Goal: Information Seeking & Learning: Learn about a topic

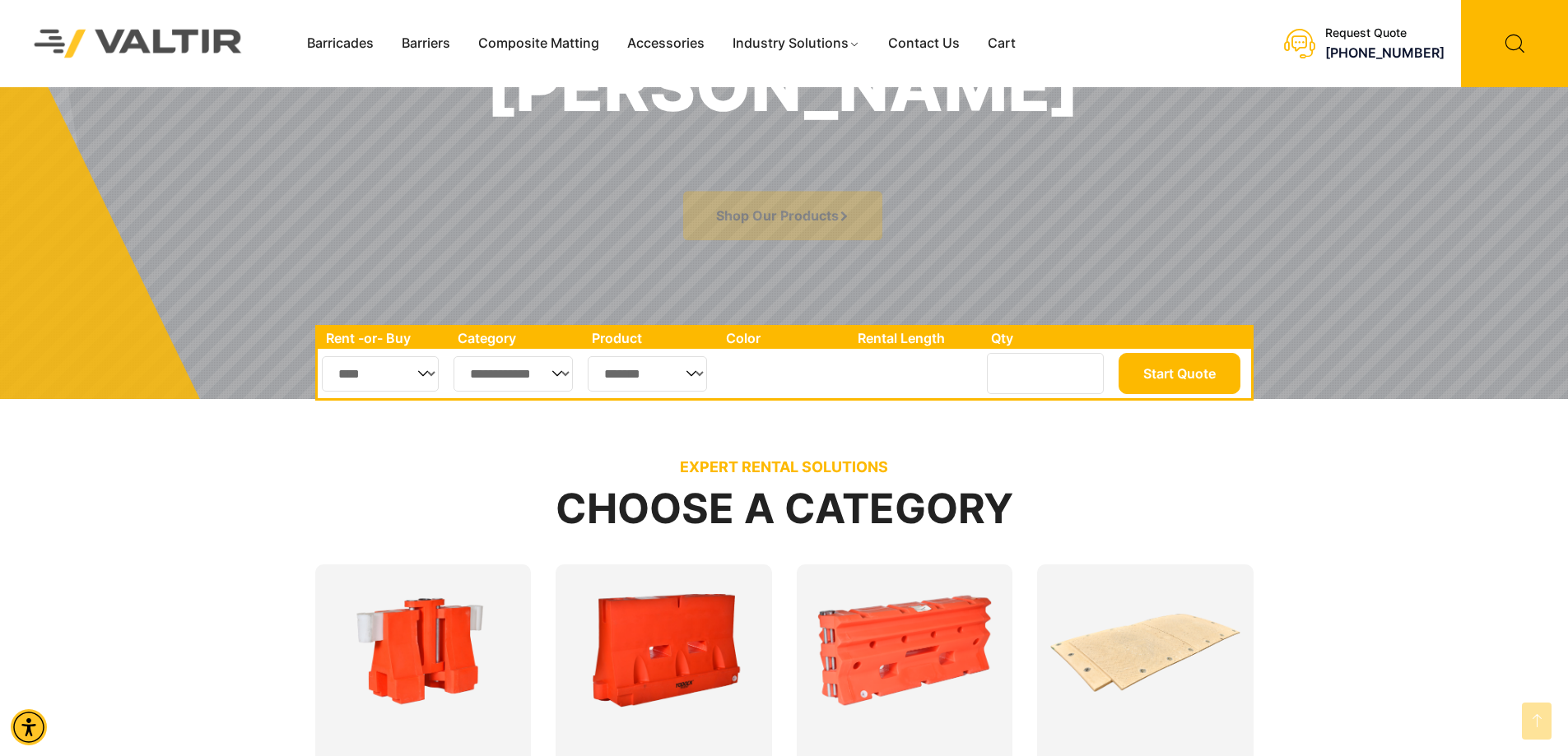
scroll to position [699, 0]
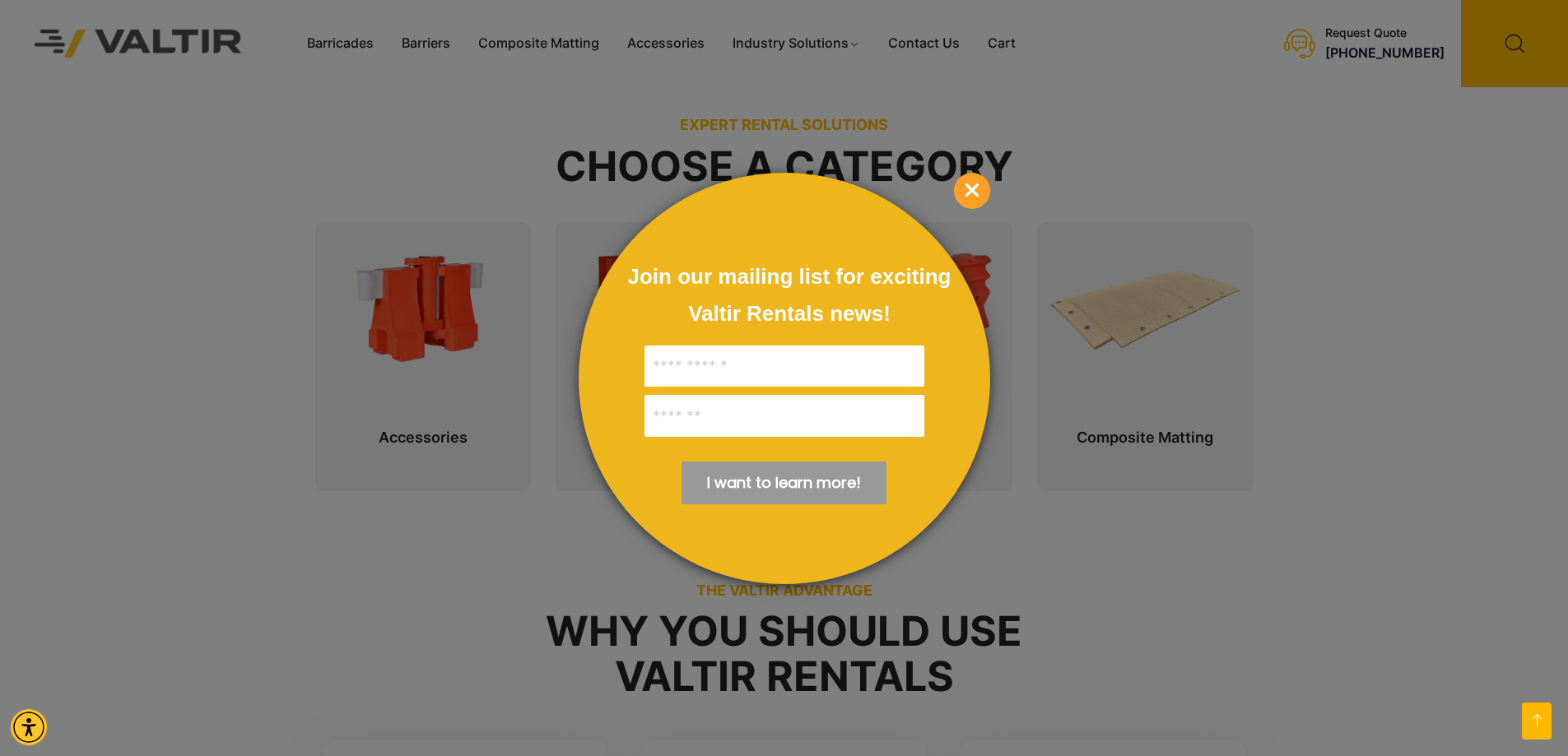
click at [964, 191] on span "×" at bounding box center [973, 191] width 37 height 37
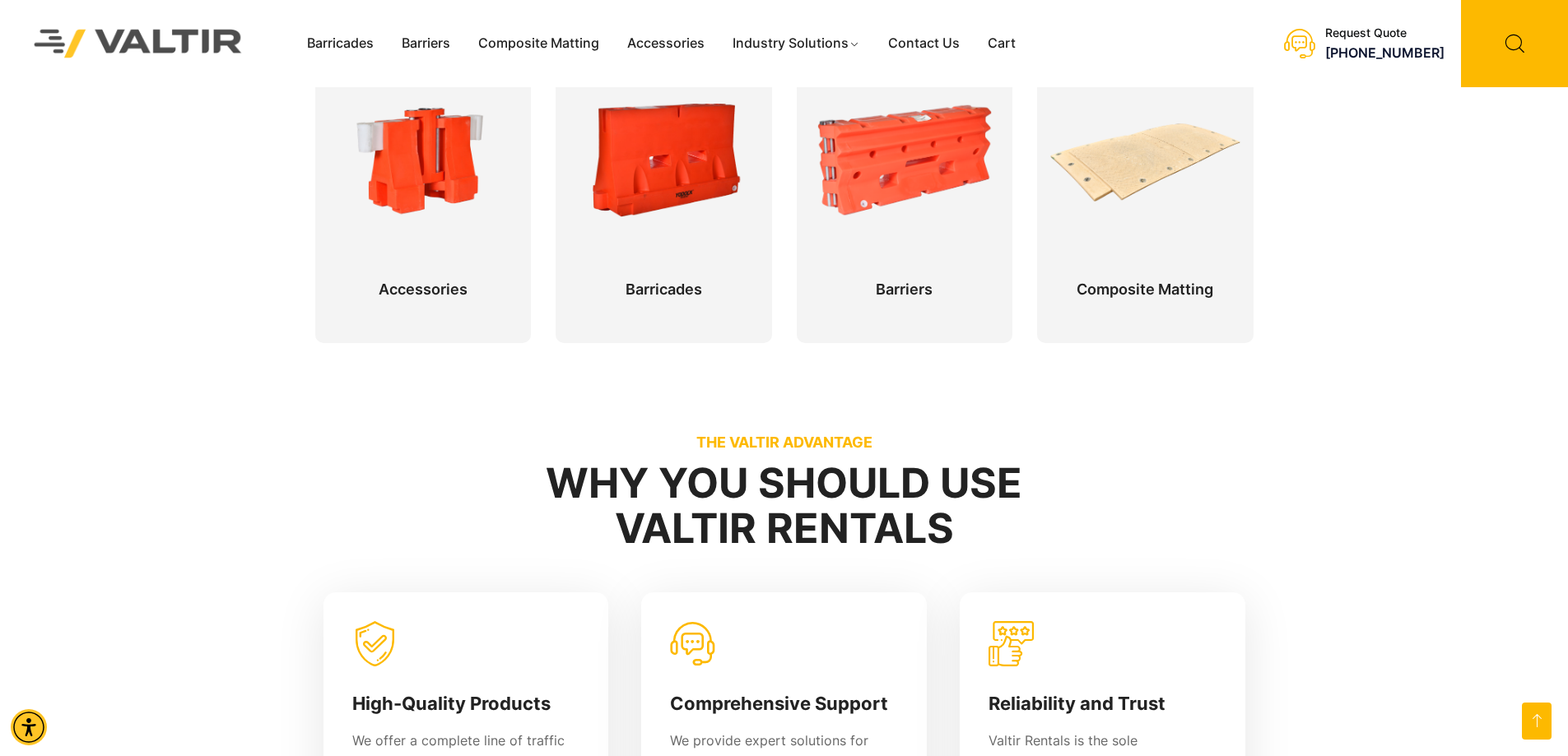
scroll to position [844, 0]
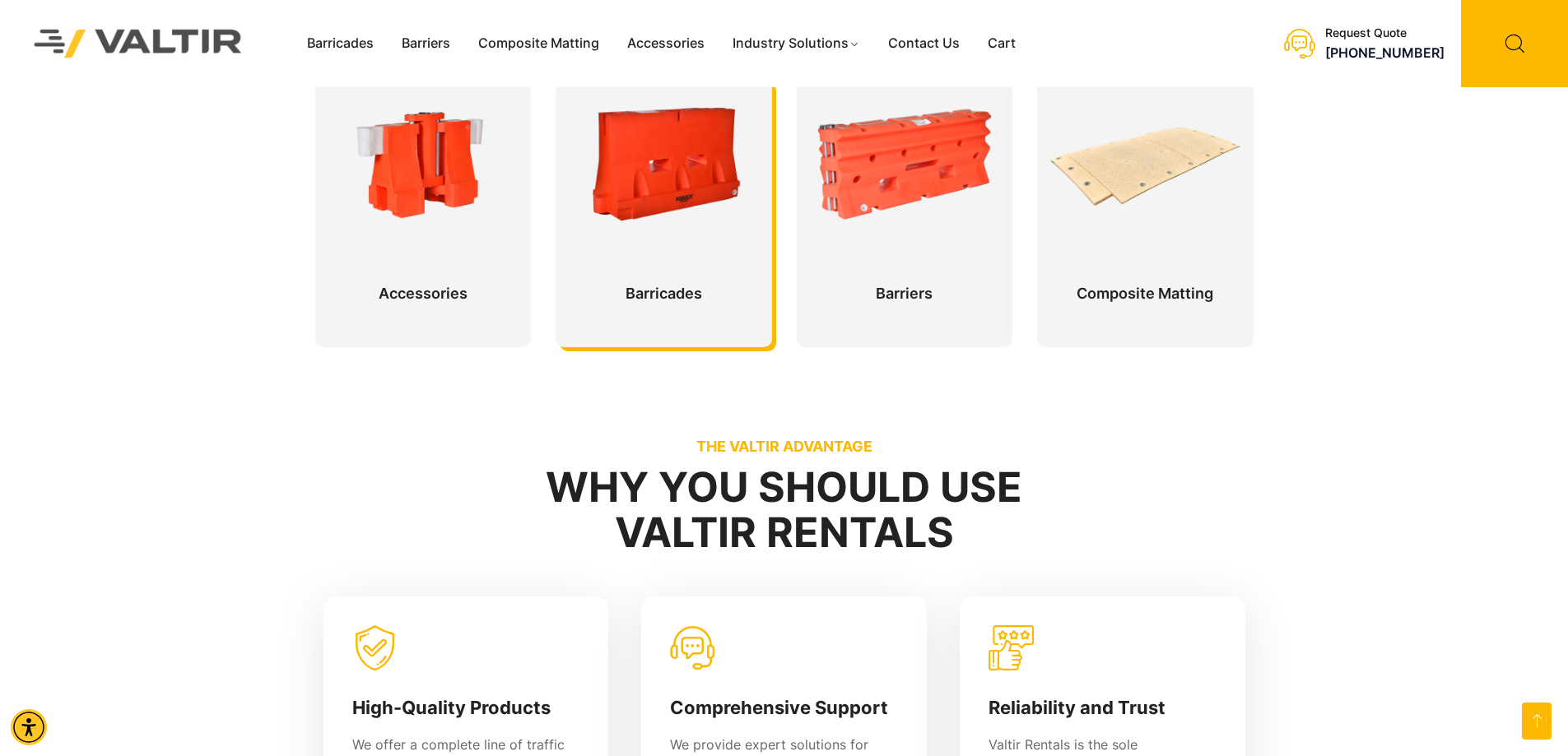
click at [709, 198] on div at bounding box center [664, 213] width 216 height 269
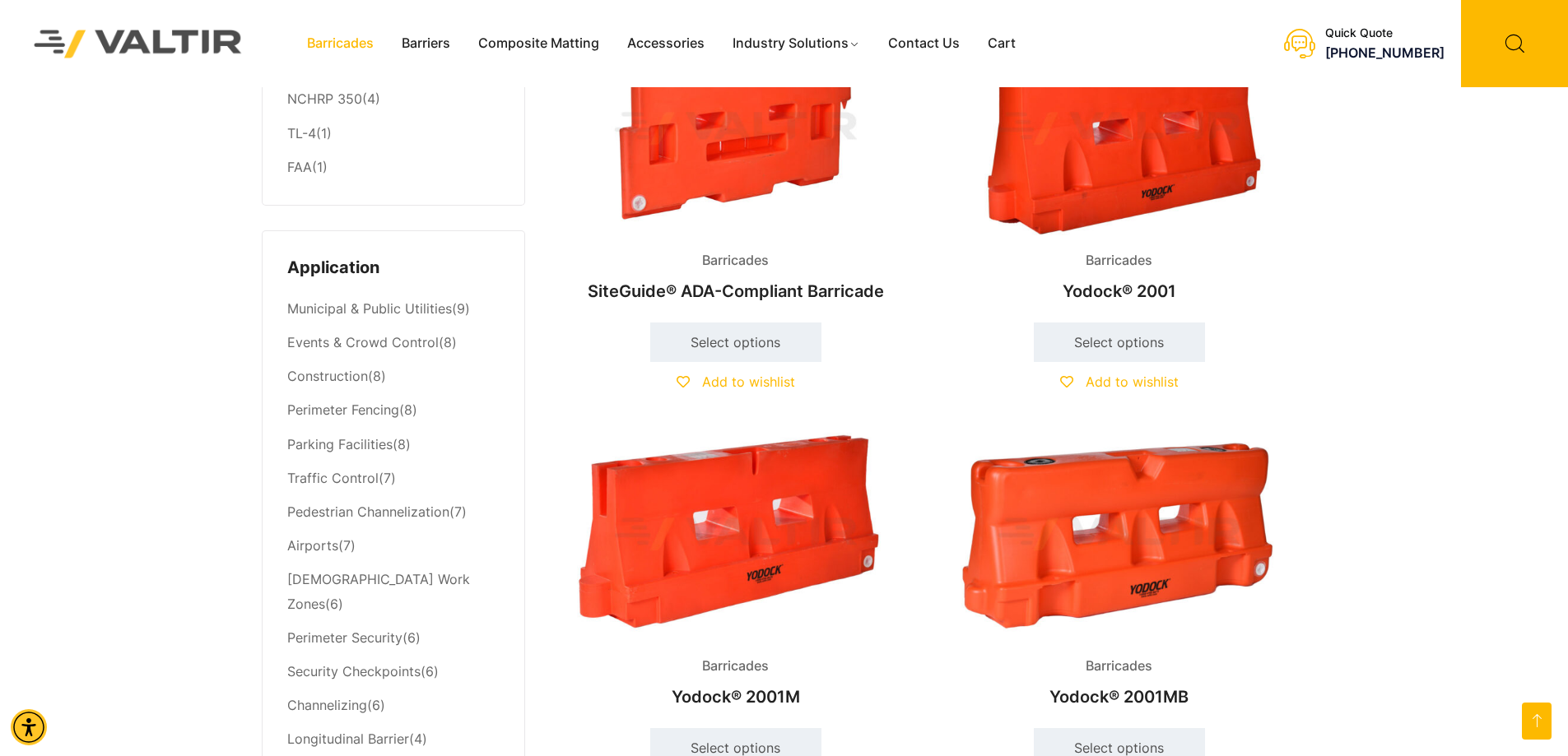
scroll to position [468, 0]
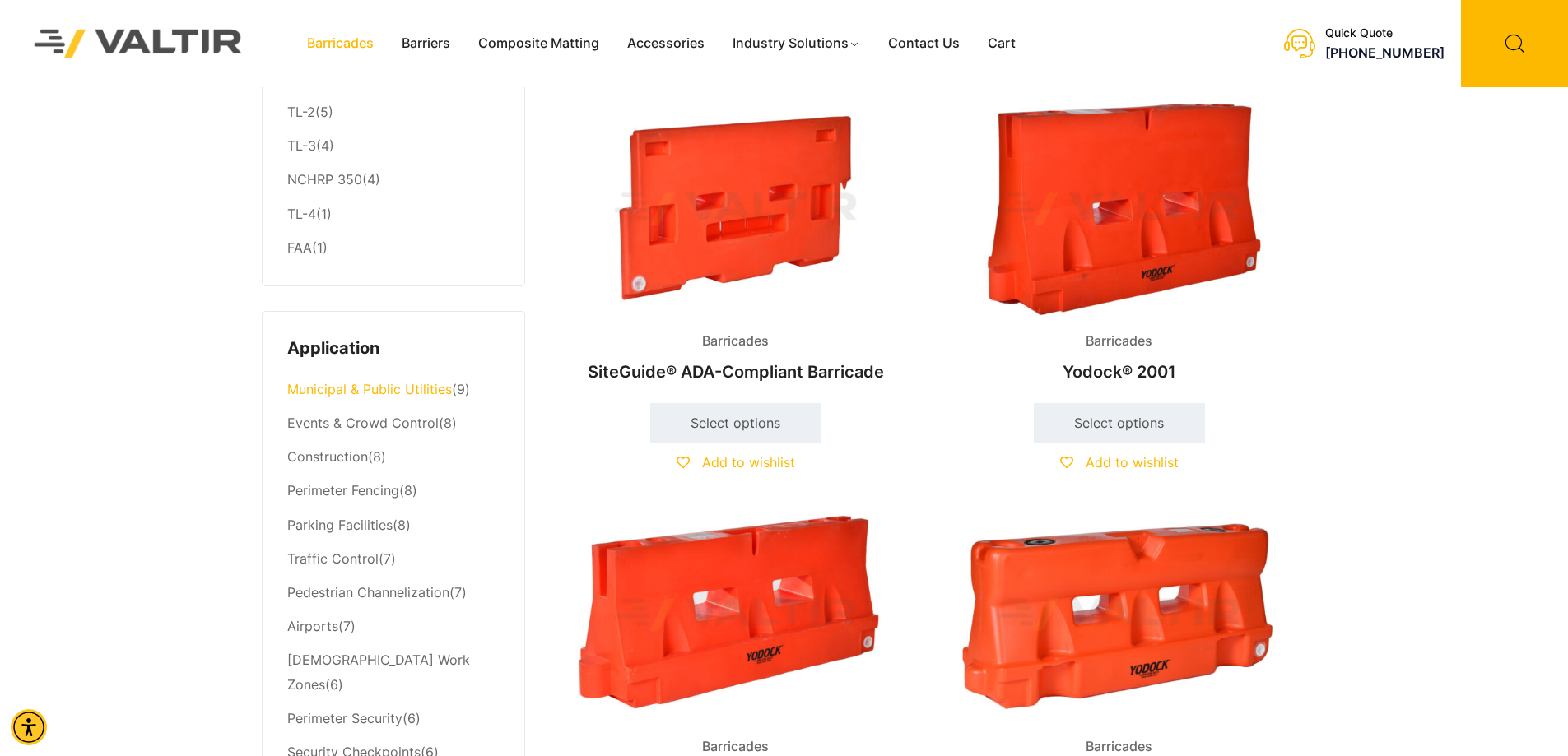
click at [424, 391] on link "Municipal & Public Utilities" at bounding box center [369, 389] width 164 height 16
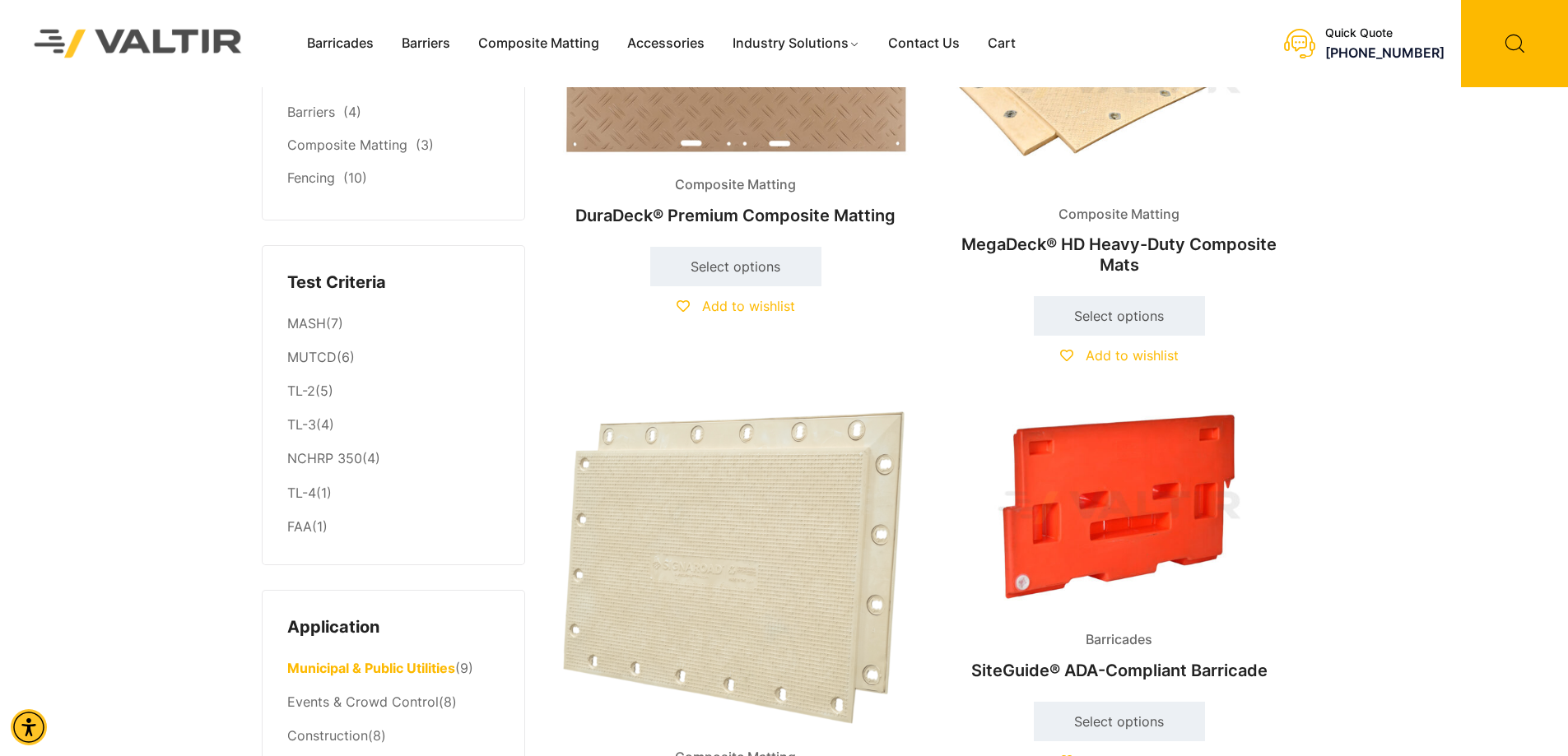
scroll to position [309, 0]
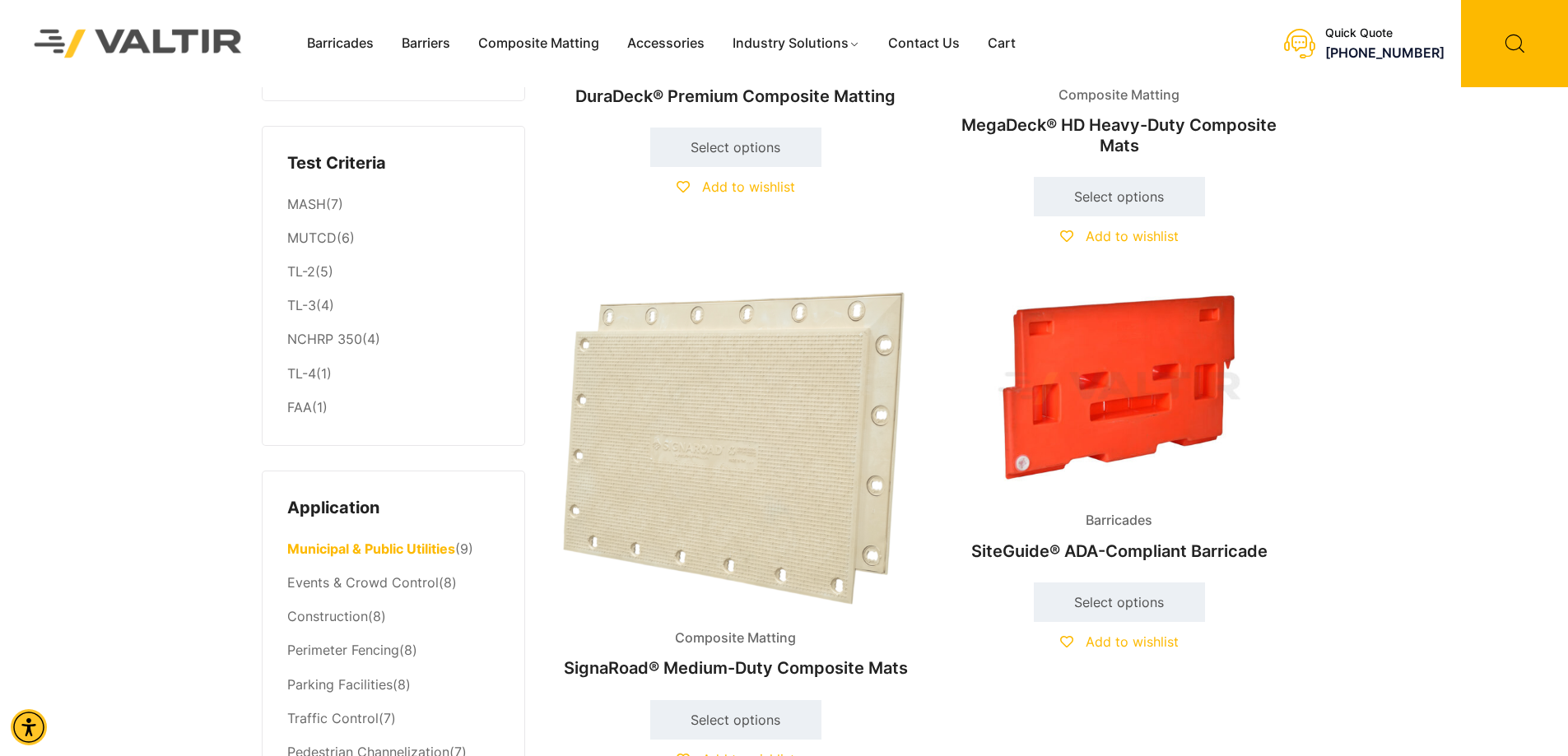
click at [322, 308] on li "TL-3 (4)" at bounding box center [393, 306] width 213 height 34
click at [301, 308] on link "TL-3" at bounding box center [302, 305] width 29 height 16
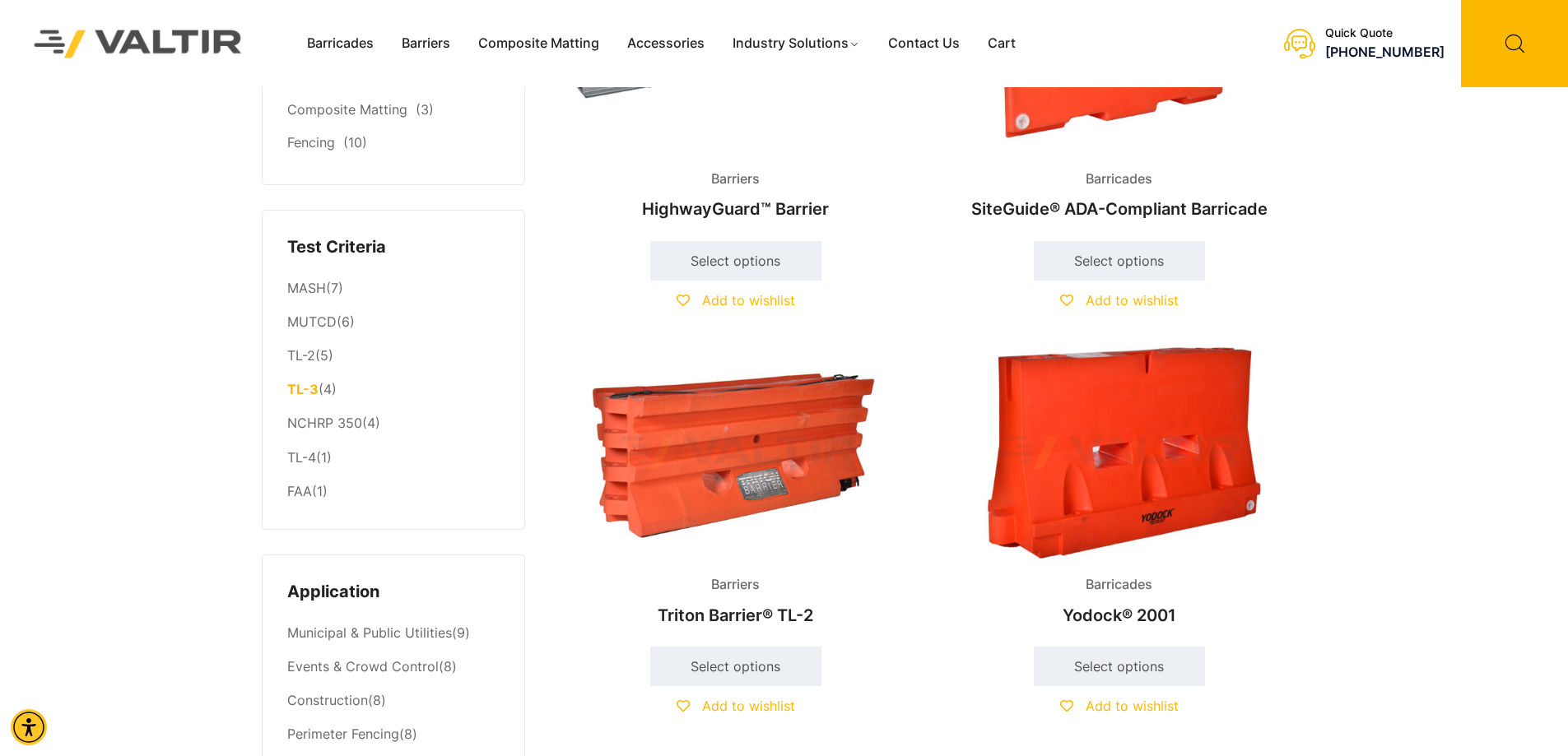
scroll to position [267, 0]
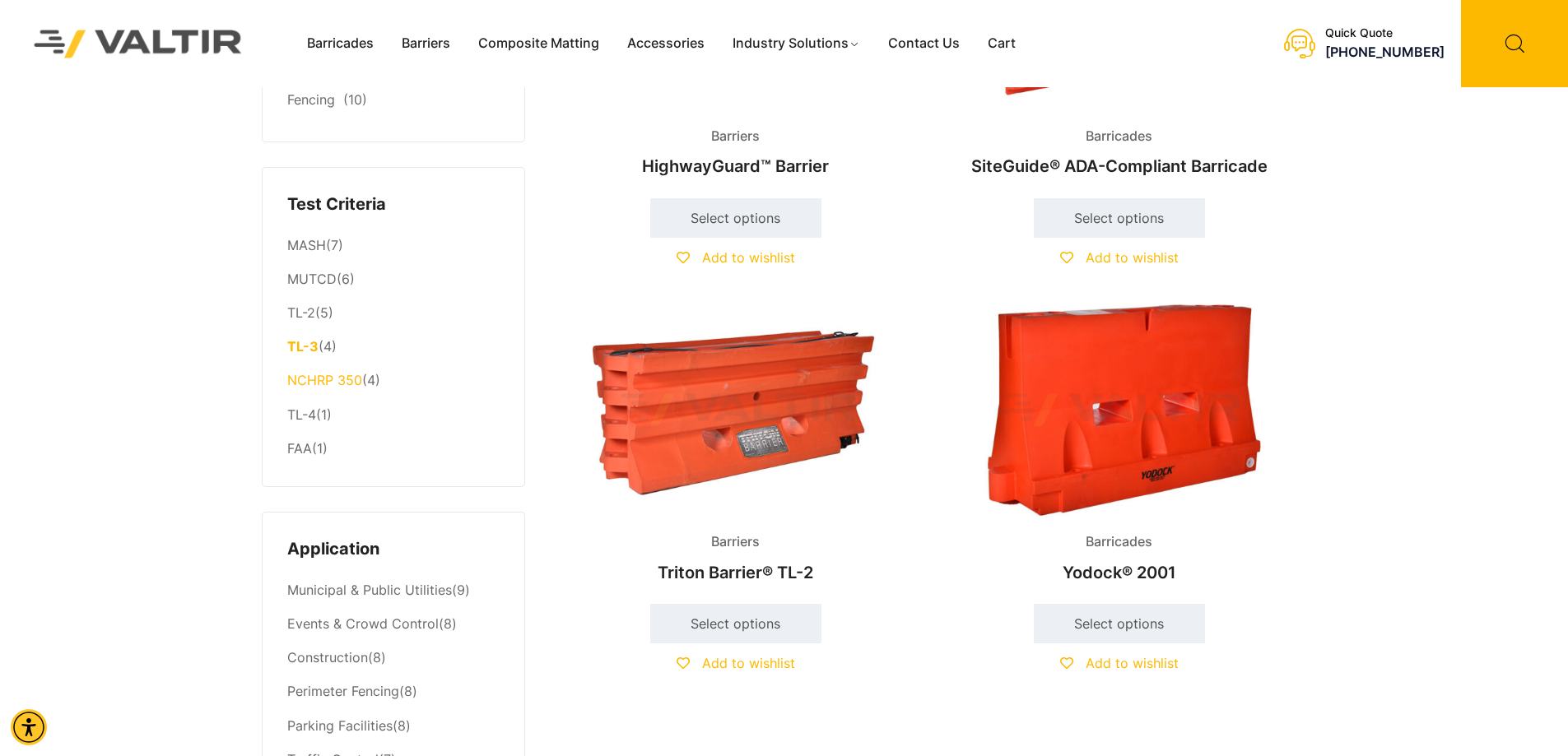
click at [335, 386] on link "NCHRP 350" at bounding box center [325, 380] width 75 height 16
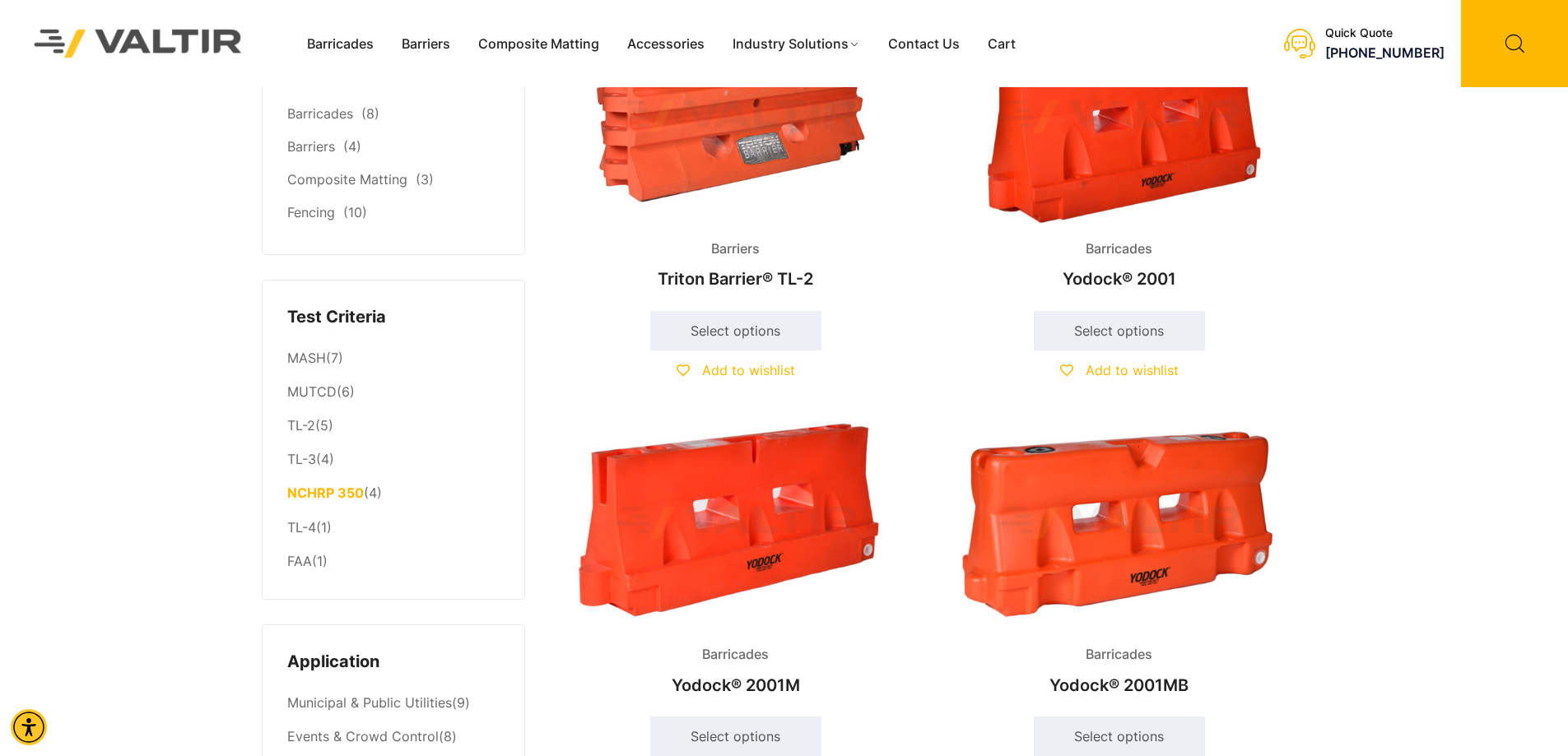
scroll to position [453, 0]
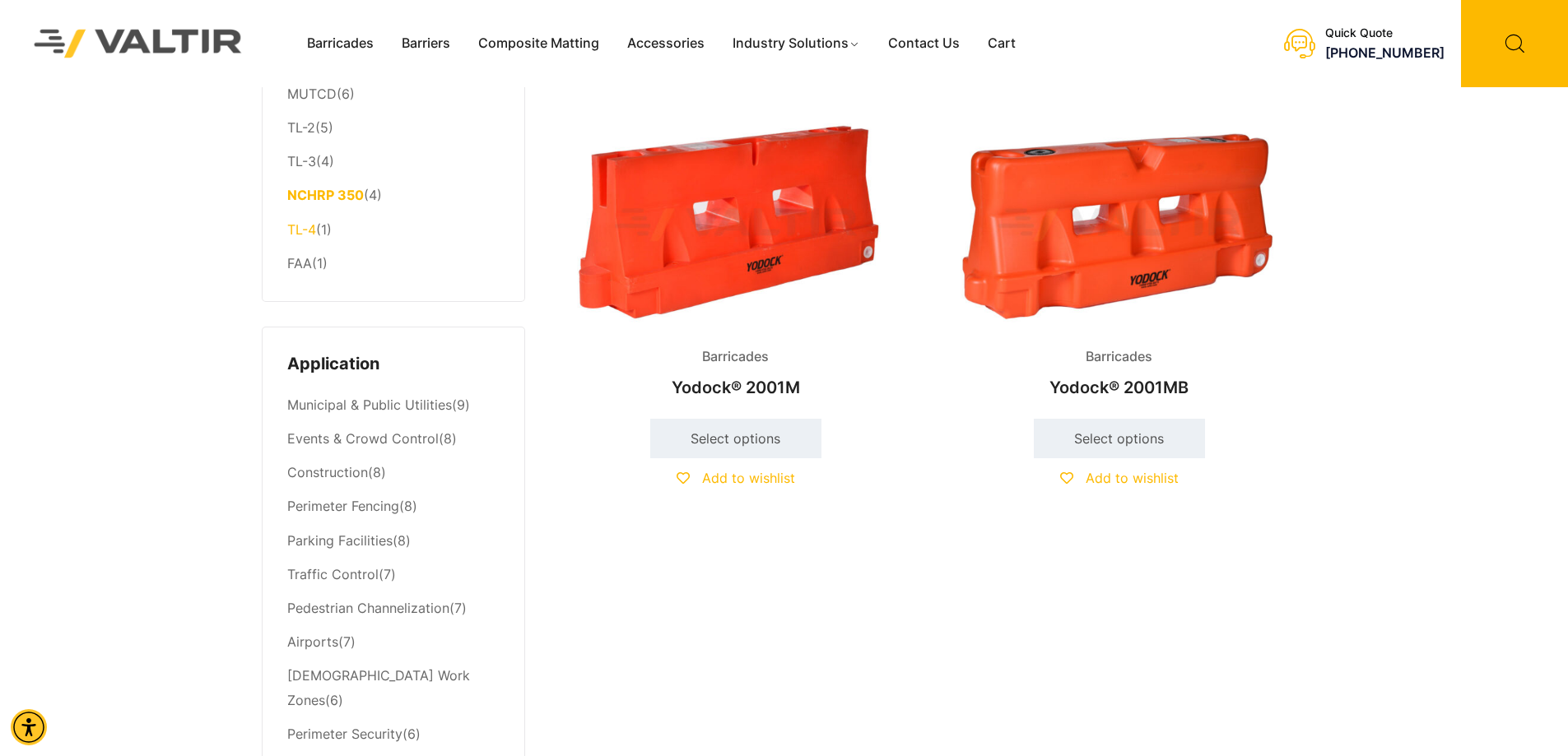
click at [288, 237] on link "TL-4" at bounding box center [302, 229] width 29 height 16
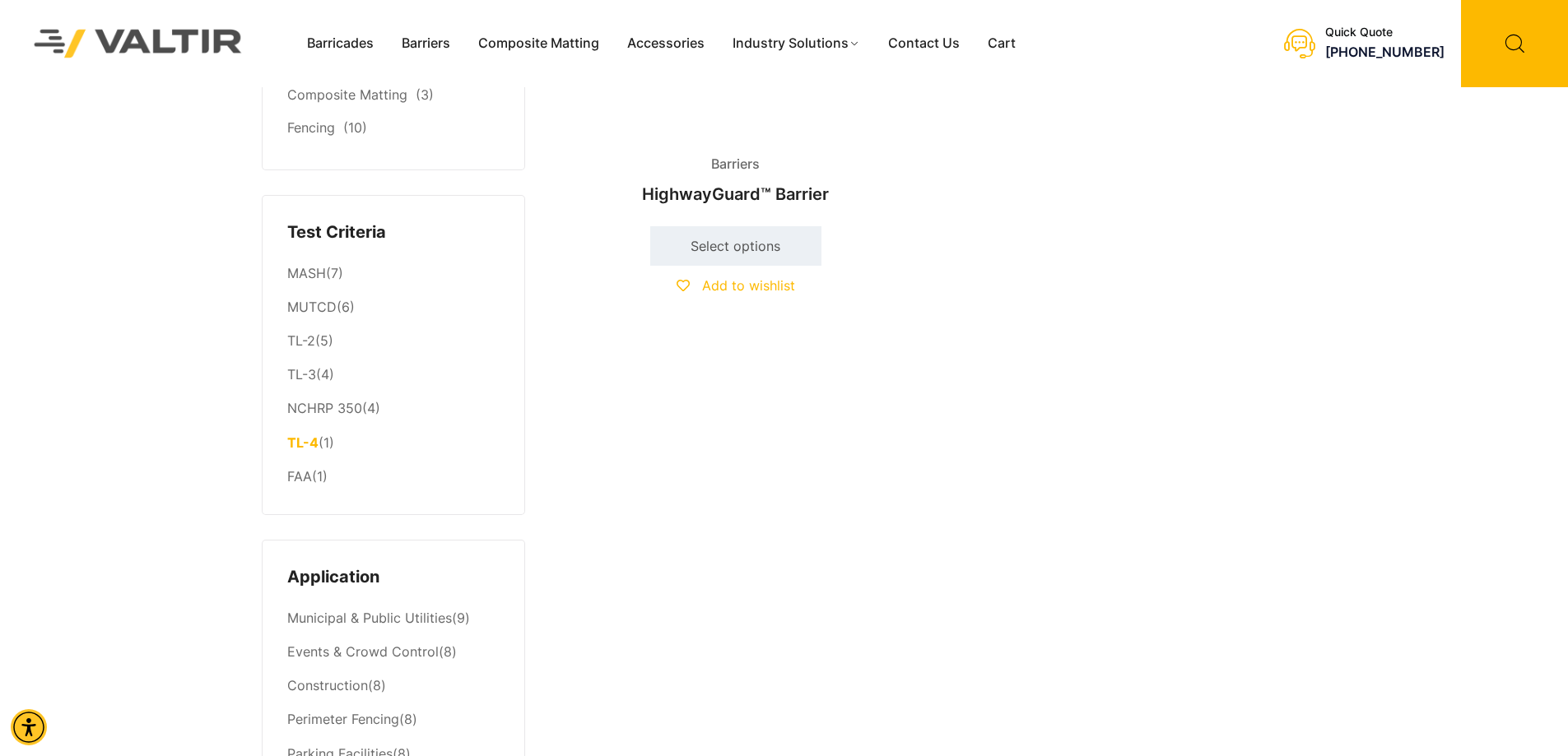
scroll to position [247, 0]
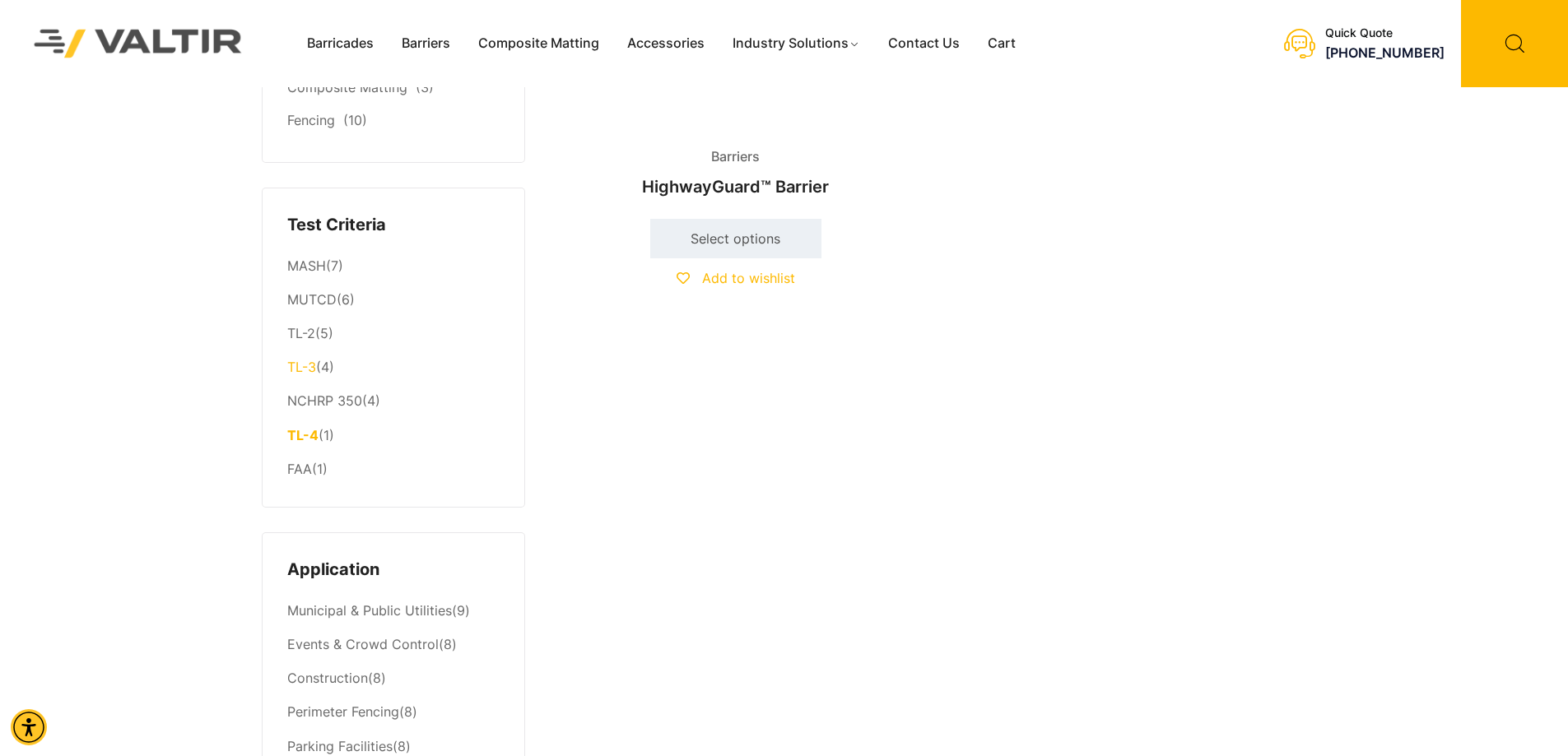
click at [303, 369] on link "TL-3" at bounding box center [302, 366] width 29 height 16
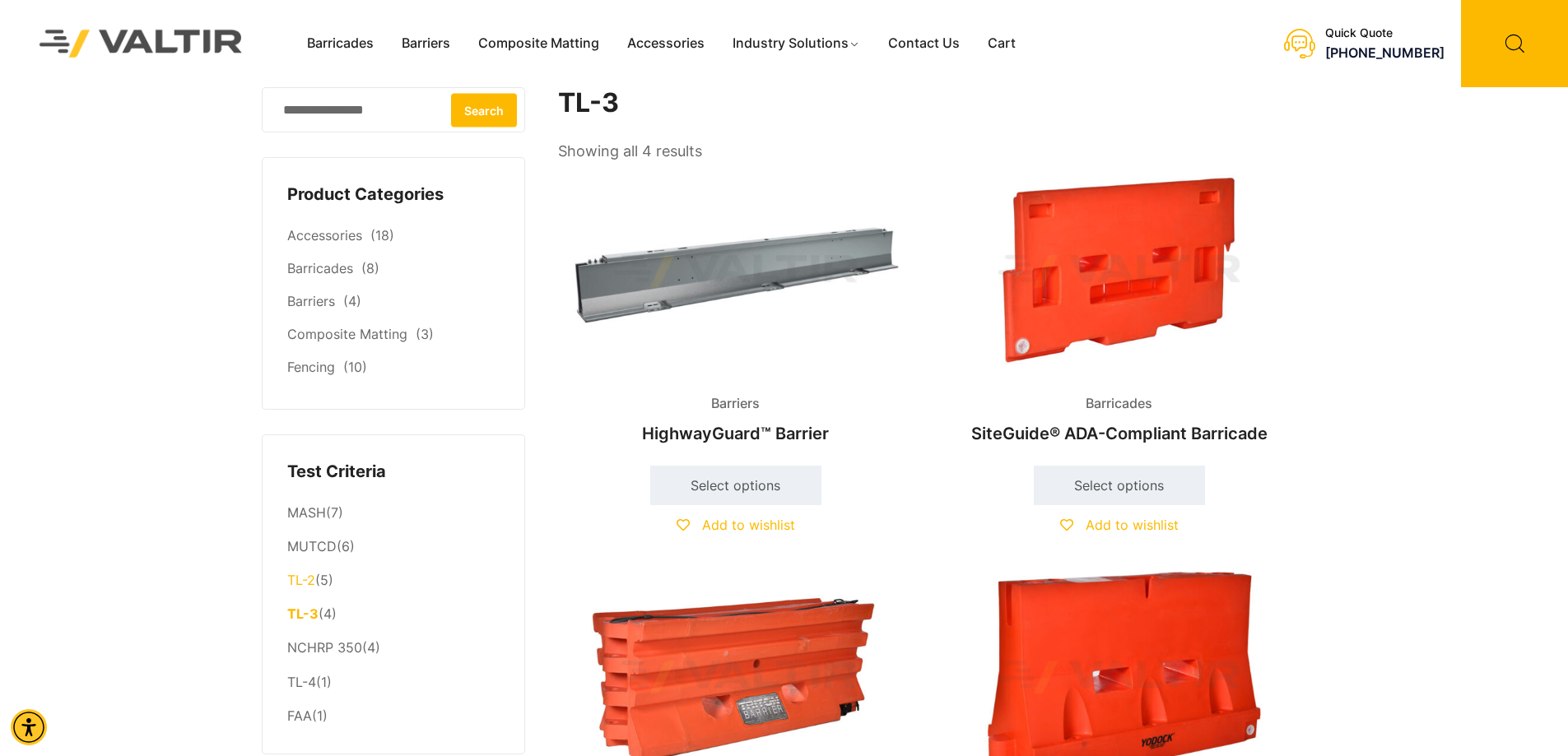
click at [307, 587] on link "TL-2" at bounding box center [301, 580] width 28 height 16
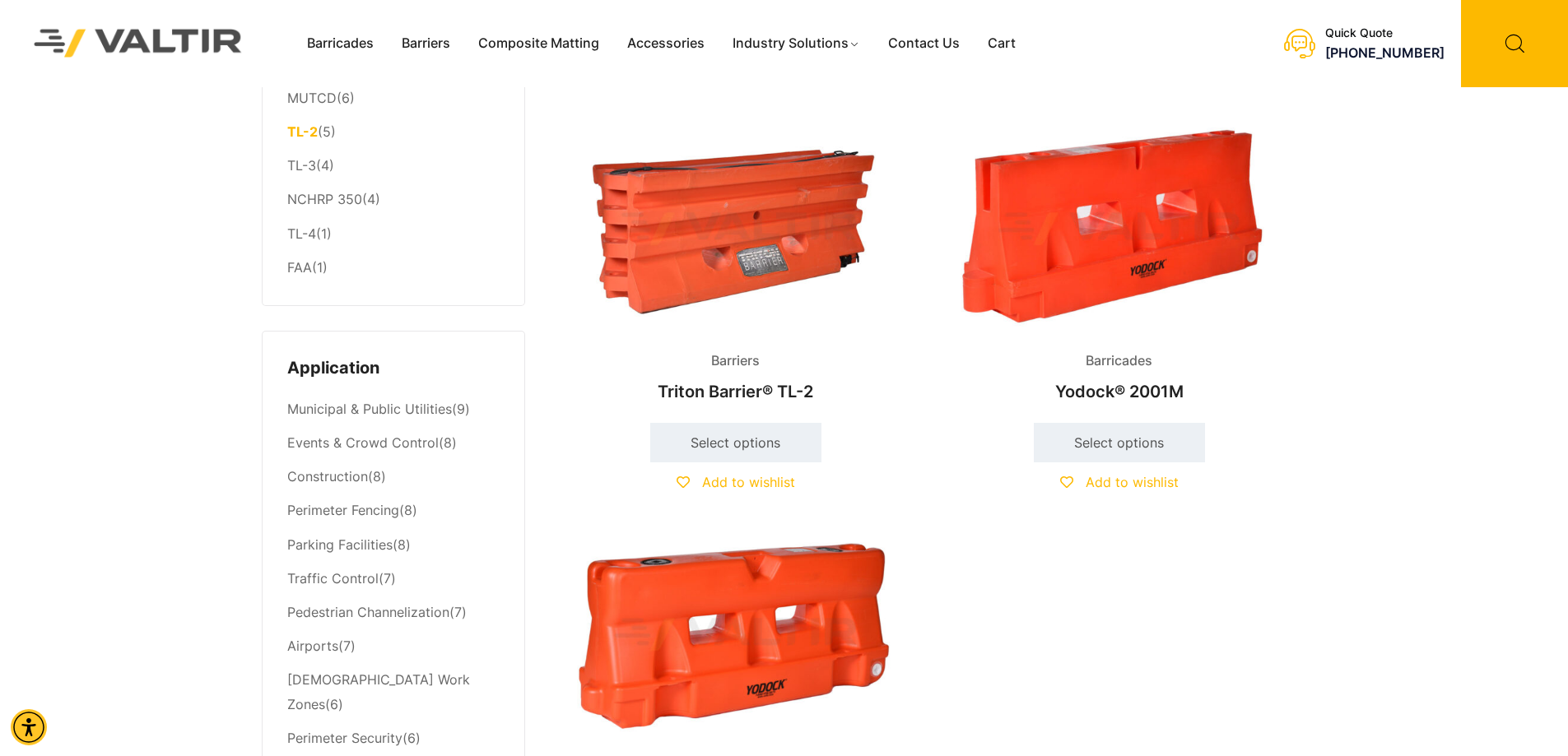
scroll to position [617, 0]
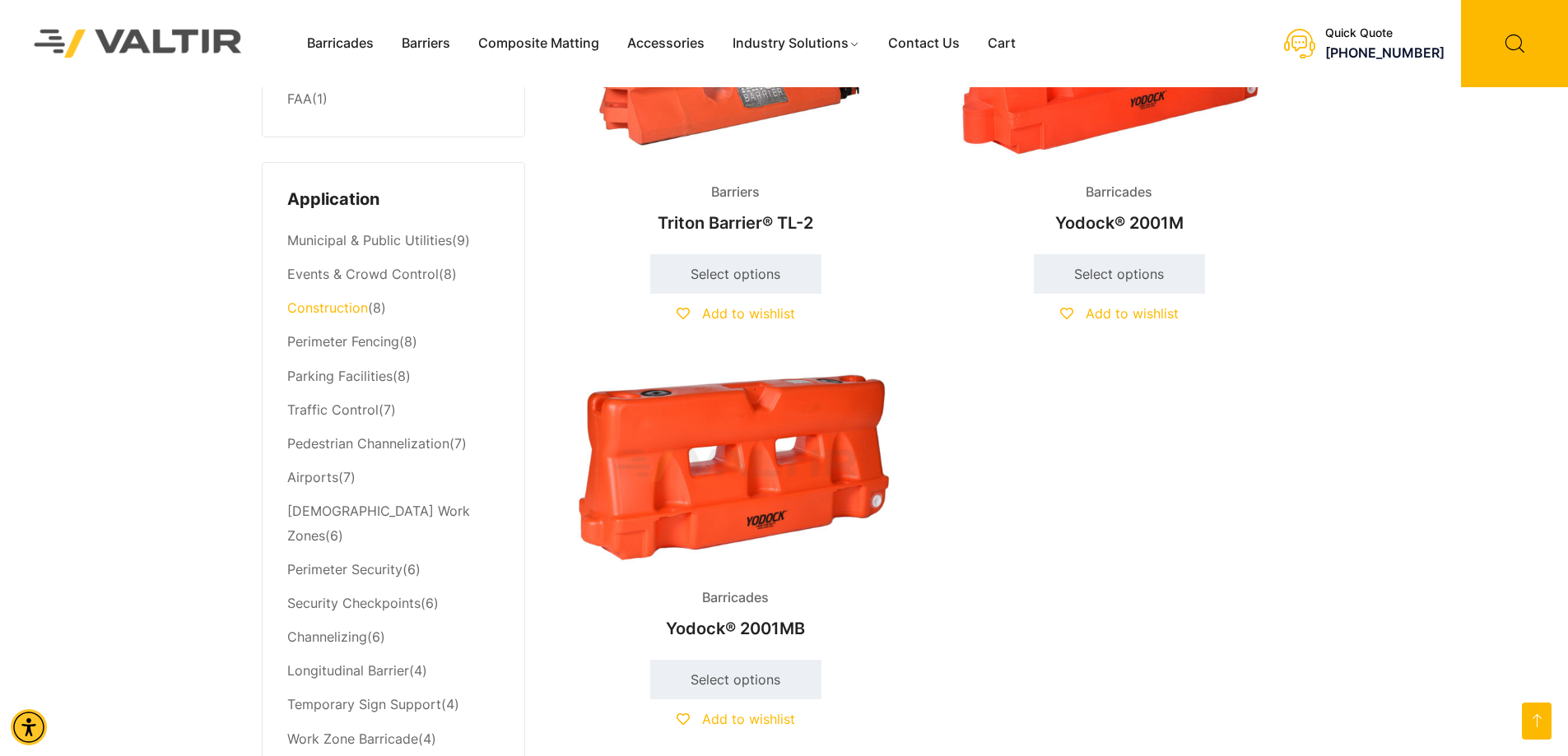
click at [338, 314] on link "Construction" at bounding box center [328, 308] width 81 height 16
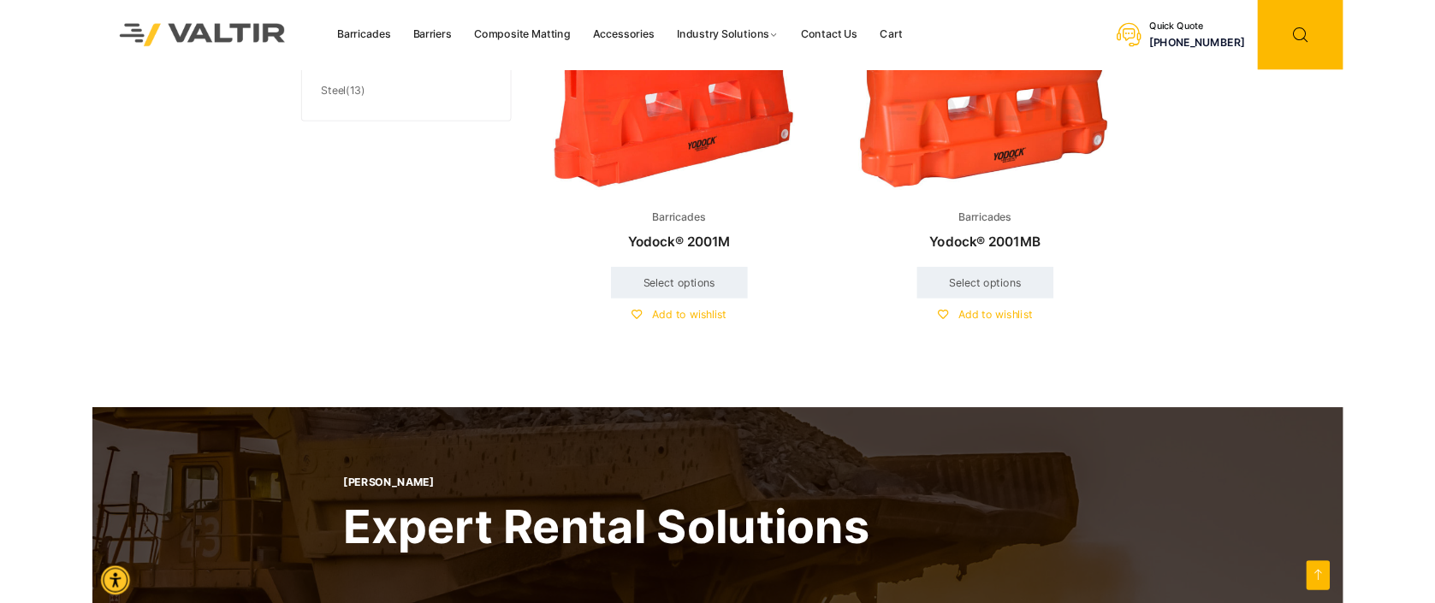
scroll to position [1712, 0]
